Goal: Task Accomplishment & Management: Use online tool/utility

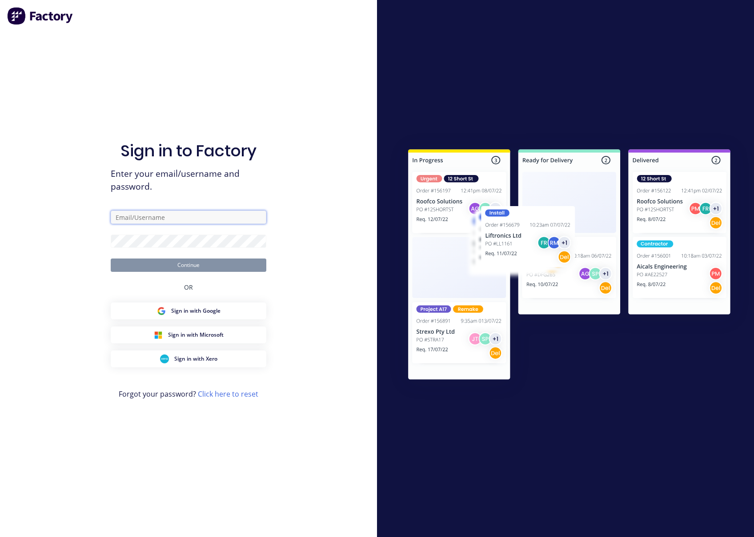
type input "[EMAIL_ADDRESS][DOMAIN_NAME]"
click at [215, 264] on button "Continue" at bounding box center [189, 265] width 156 height 13
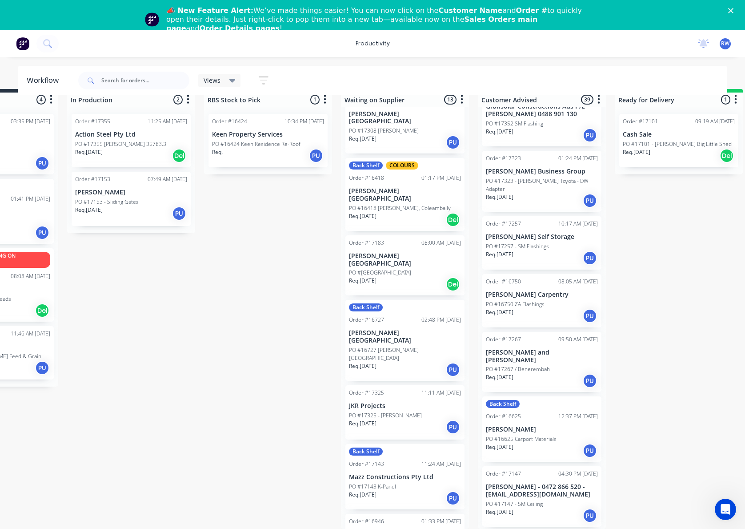
scroll to position [178, 0]
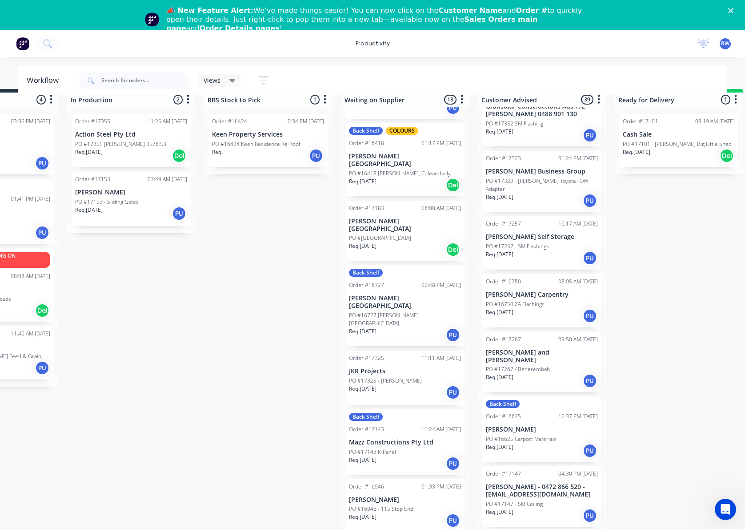
click at [419, 377] on div "PO #17325 - [PERSON_NAME]" at bounding box center [405, 381] width 112 height 8
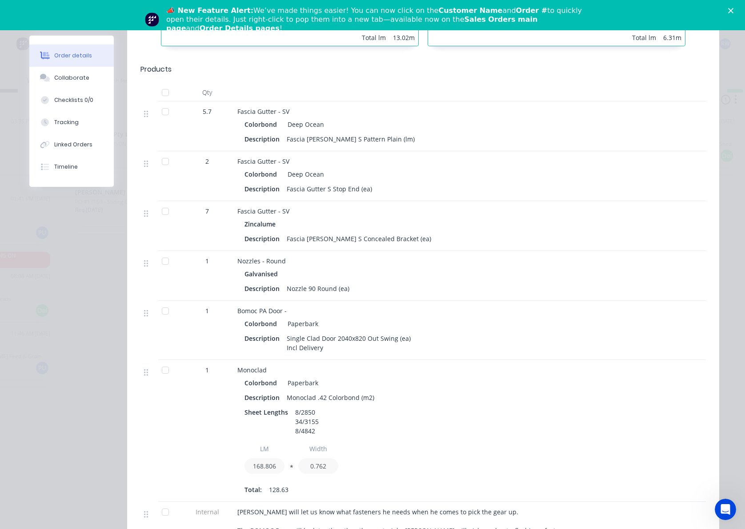
scroll to position [652, 0]
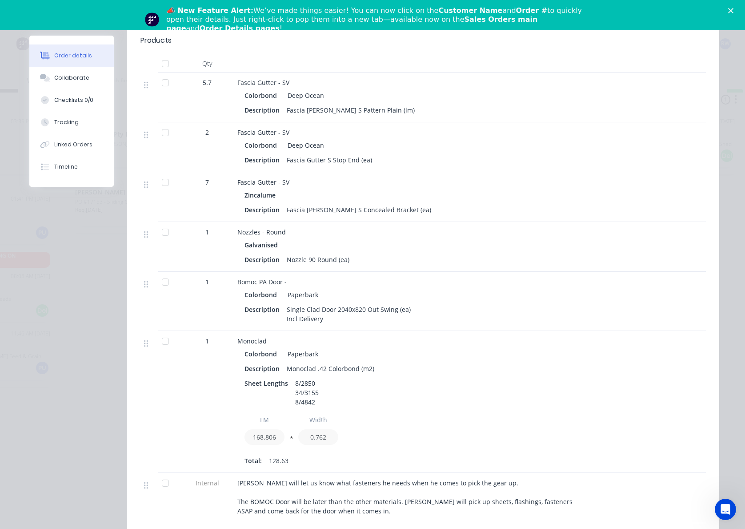
click at [161, 332] on div at bounding box center [165, 341] width 18 height 18
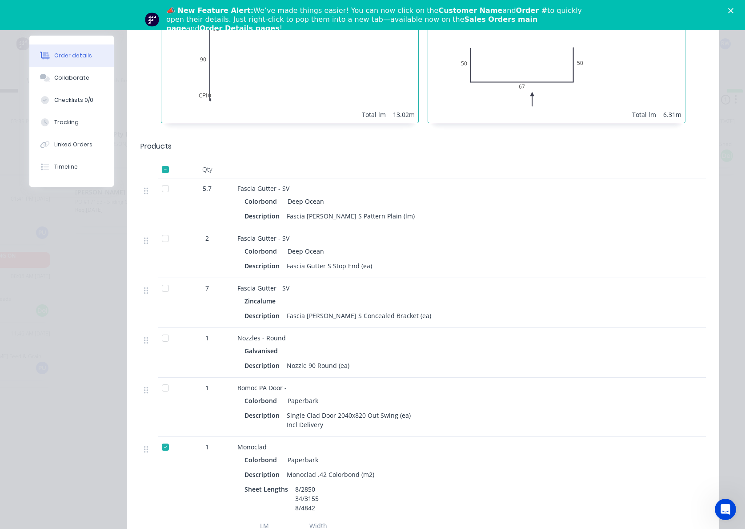
scroll to position [533, 0]
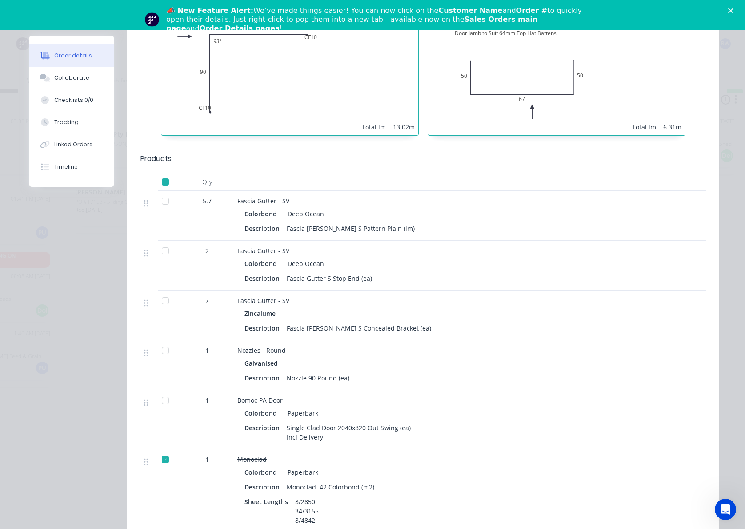
click at [164, 341] on div at bounding box center [165, 350] width 18 height 18
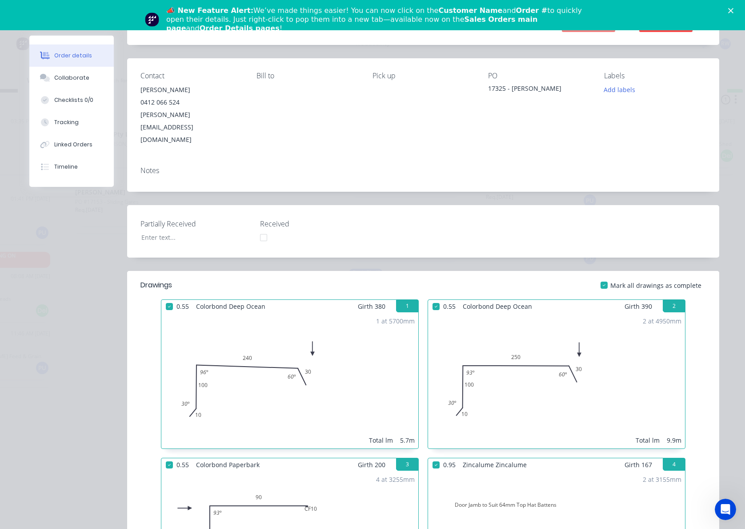
scroll to position [59, 0]
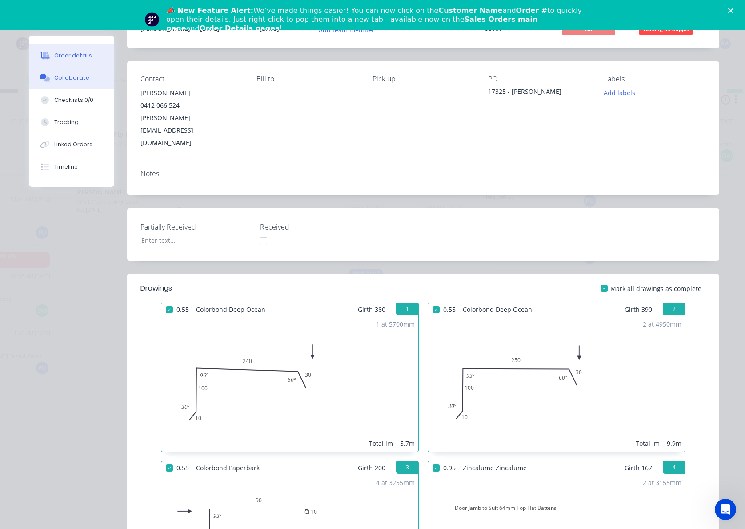
click at [86, 75] on button "Collaborate" at bounding box center [71, 78] width 84 height 22
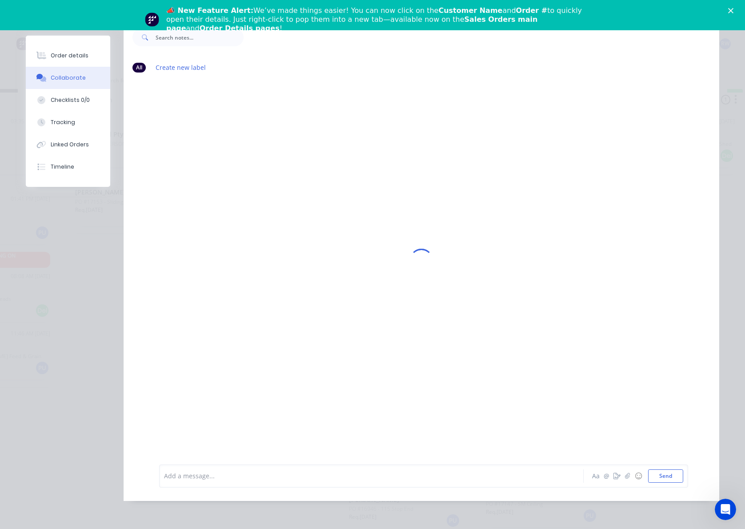
scroll to position [0, 0]
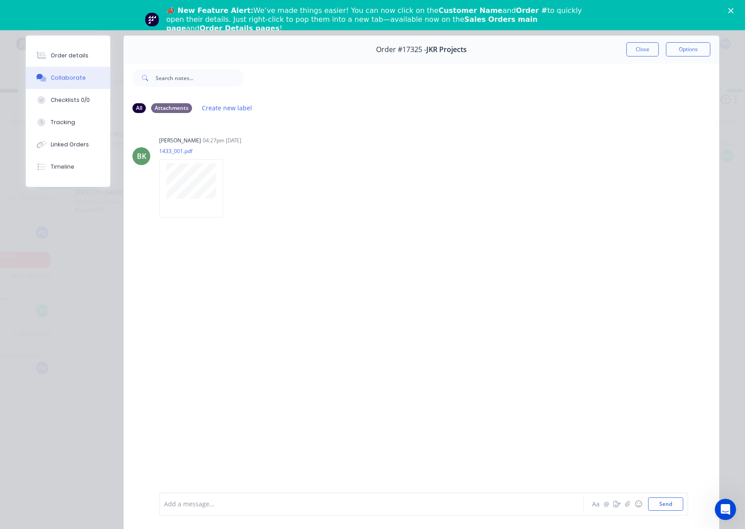
click at [188, 161] on div at bounding box center [191, 188] width 64 height 58
